Goal: Transaction & Acquisition: Purchase product/service

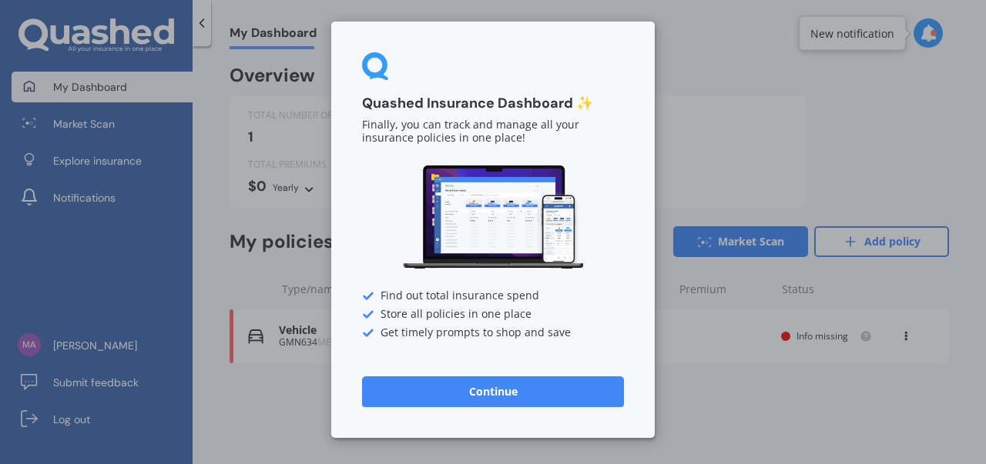
click at [526, 383] on button "Continue" at bounding box center [493, 392] width 262 height 31
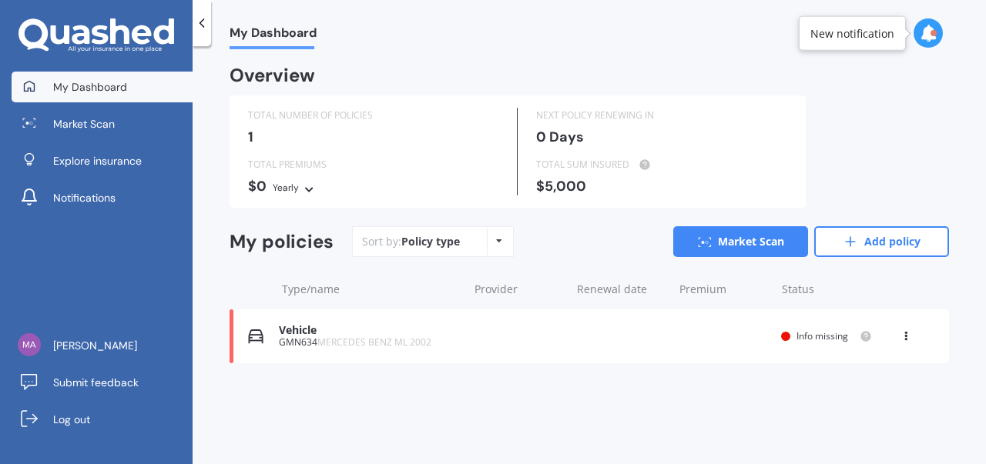
click at [280, 326] on div "Vehicle" at bounding box center [369, 330] width 181 height 13
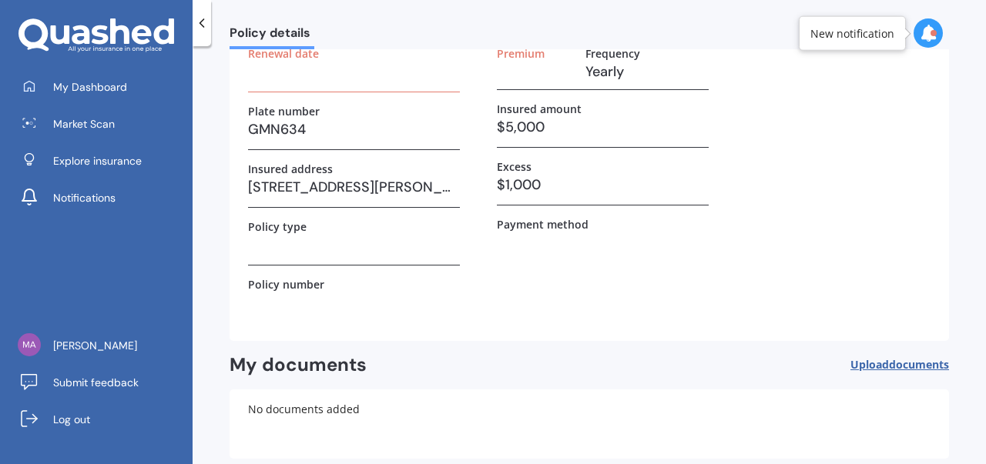
scroll to position [100, 0]
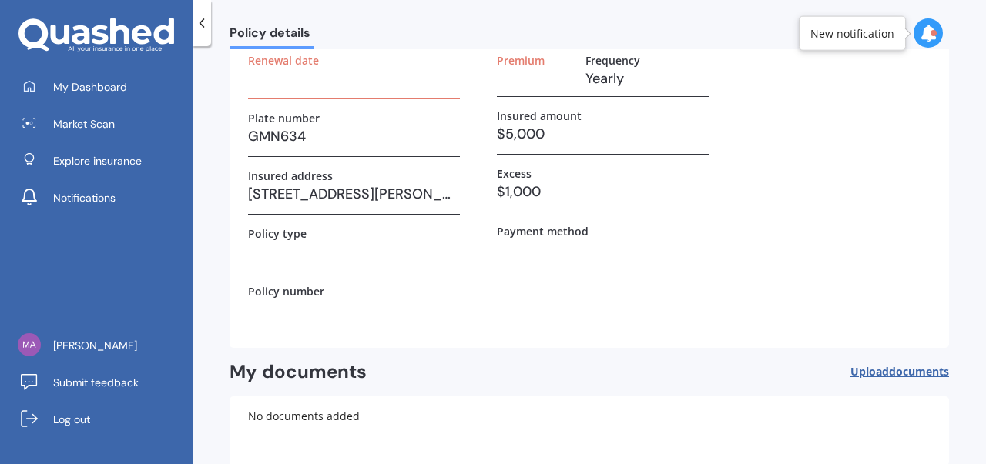
click at [351, 183] on h3 "[STREET_ADDRESS][PERSON_NAME][PERSON_NAME]" at bounding box center [354, 194] width 212 height 23
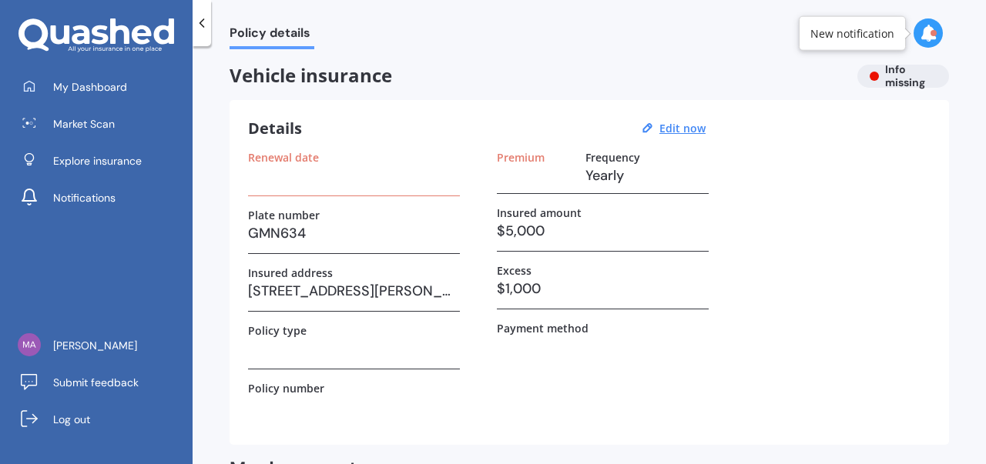
scroll to position [0, 0]
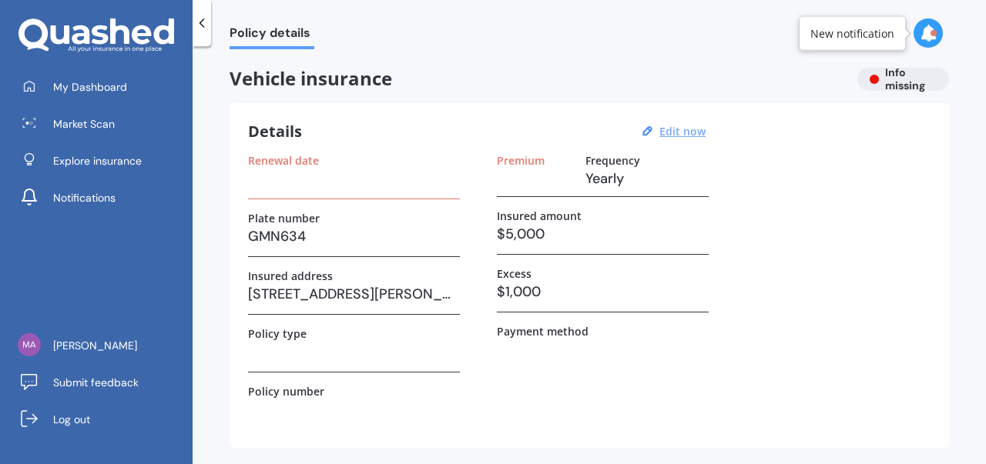
click at [685, 127] on u "Edit now" at bounding box center [682, 131] width 46 height 15
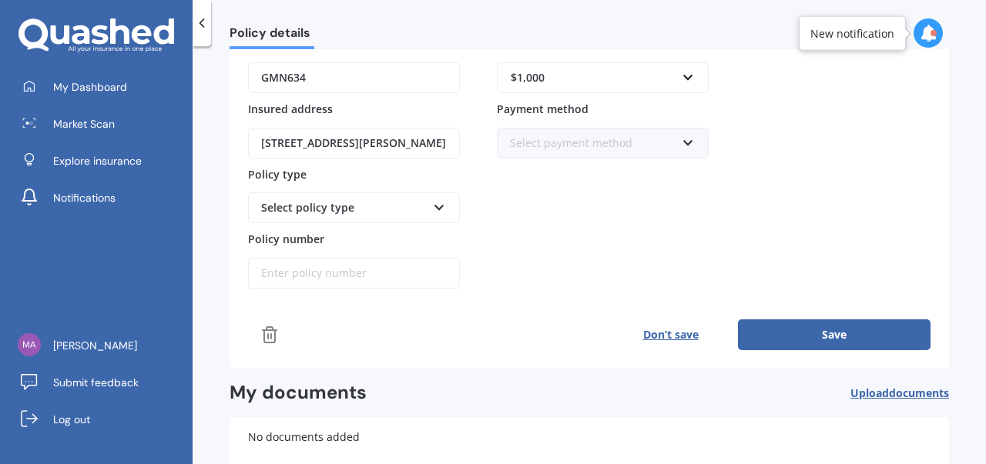
scroll to position [239, 0]
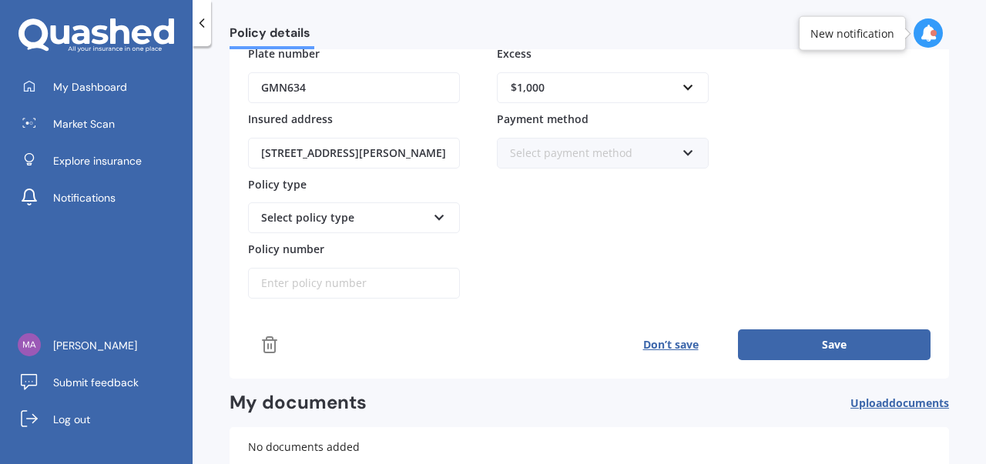
click at [471, 342] on div "Don’t save Save" at bounding box center [589, 345] width 682 height 31
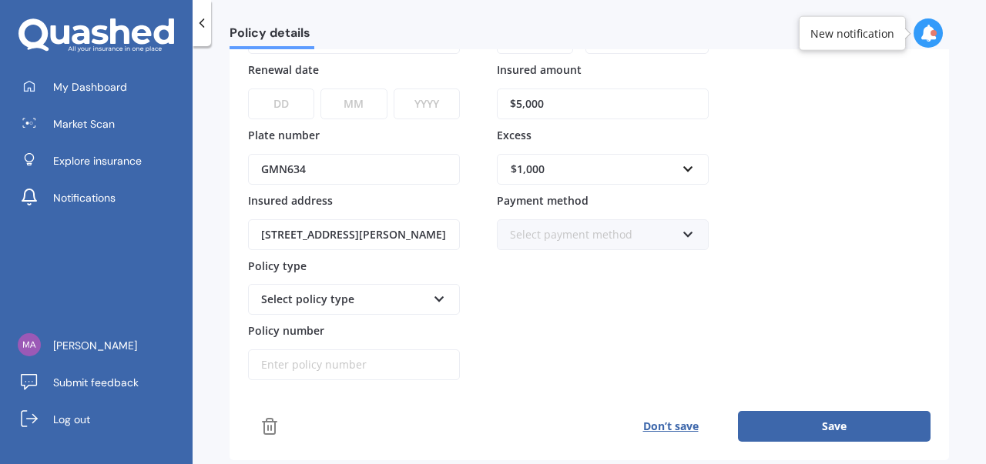
scroll to position [151, 0]
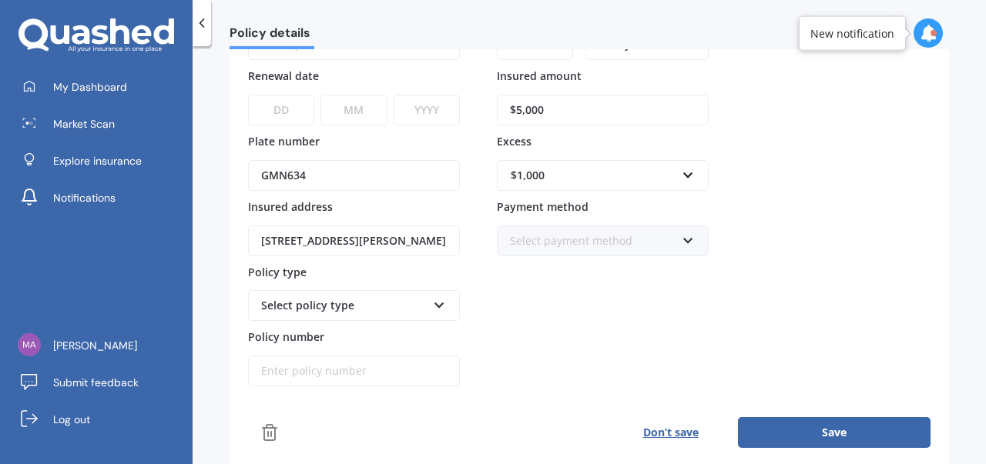
click at [926, 30] on icon at bounding box center [928, 33] width 17 height 17
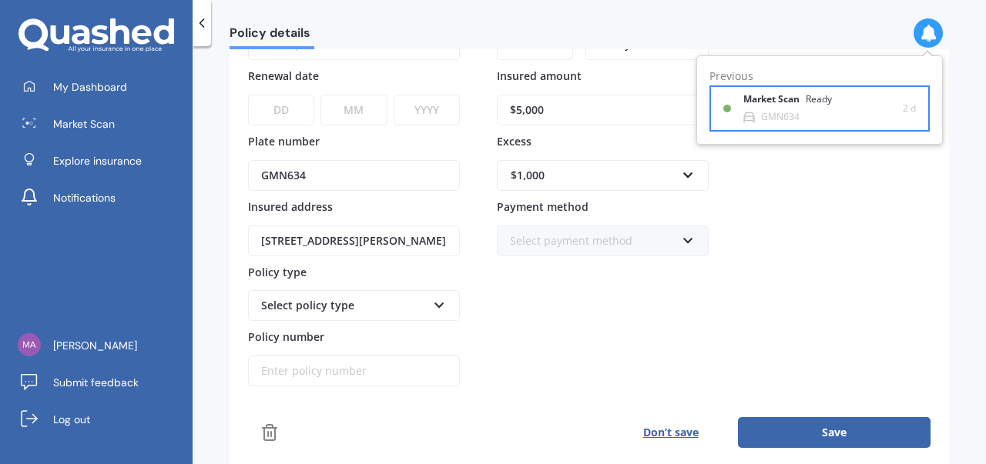
click at [783, 96] on b "Market Scan" at bounding box center [774, 99] width 62 height 11
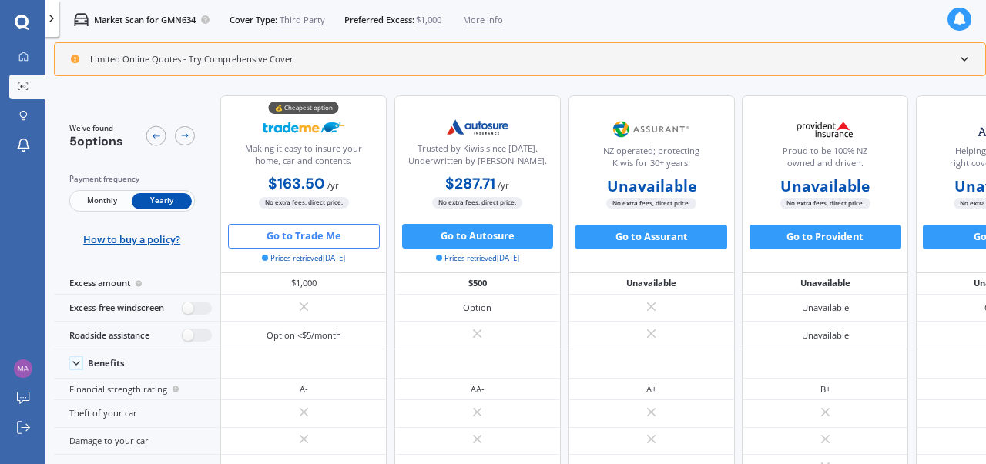
click at [299, 230] on button "Go to Trade Me" at bounding box center [304, 236] width 152 height 25
